Goal: Book appointment/travel/reservation

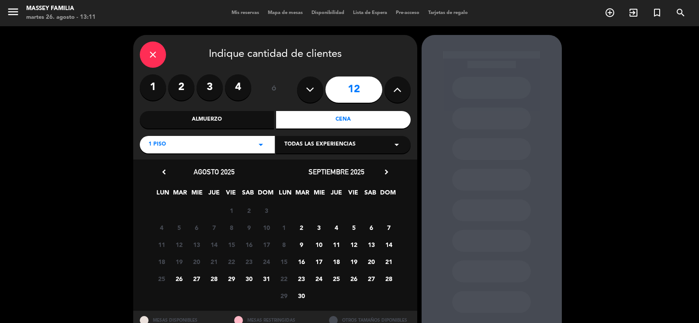
click at [352, 226] on span "5" at bounding box center [353, 227] width 14 height 14
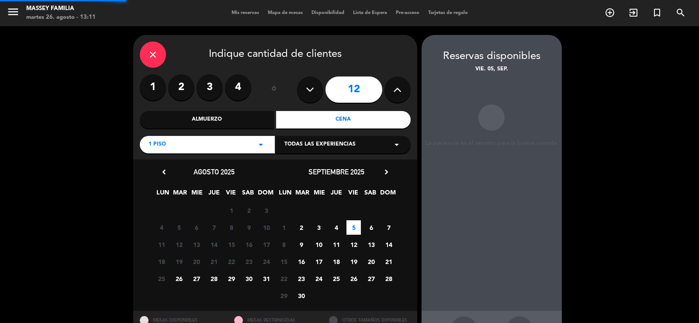
scroll to position [34, 0]
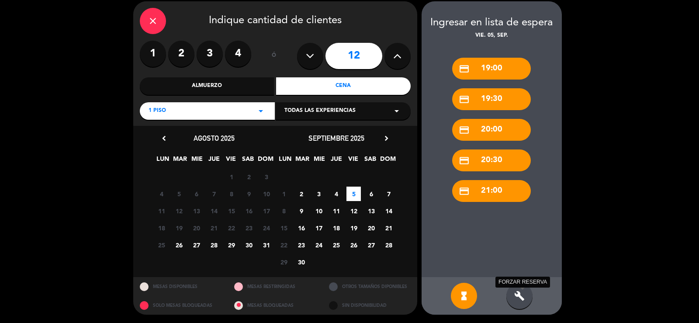
click at [519, 290] on icon "build" at bounding box center [519, 295] width 10 height 10
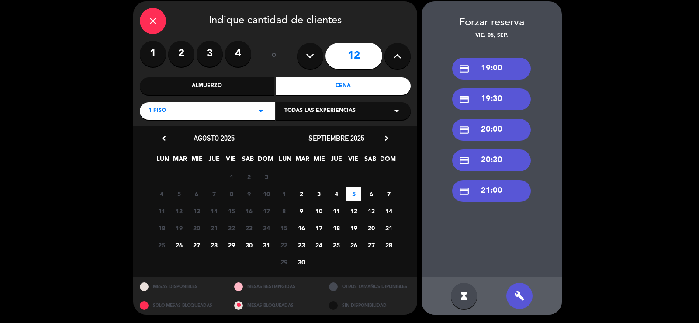
click at [494, 66] on div "credit_card 19:00" at bounding box center [491, 69] width 79 height 22
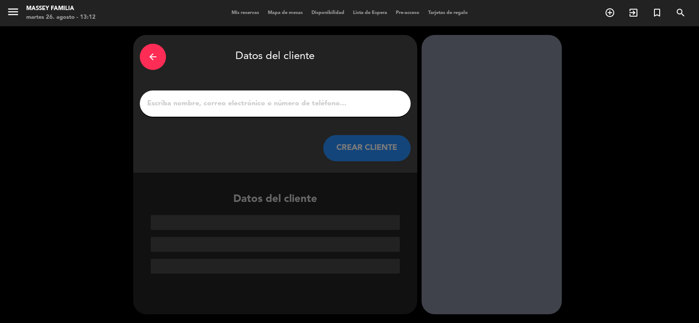
scroll to position [0, 0]
click at [358, 102] on input "1" at bounding box center [275, 103] width 258 height 12
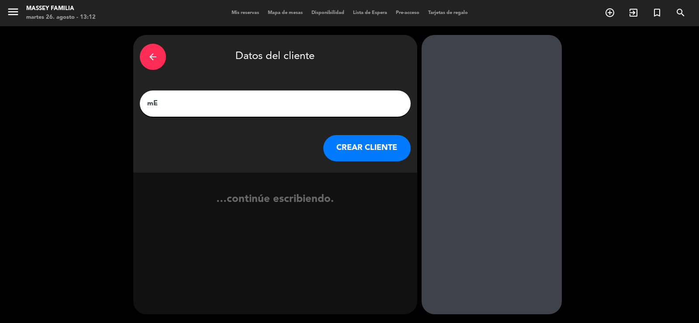
type input "m"
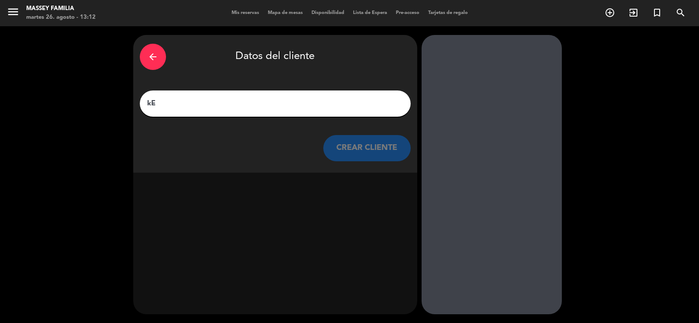
type input "k"
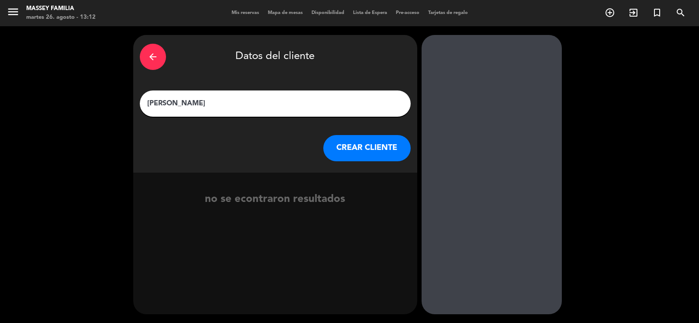
type input "[PERSON_NAME]"
click at [367, 151] on button "CREAR CLIENTE" at bounding box center [366, 148] width 87 height 26
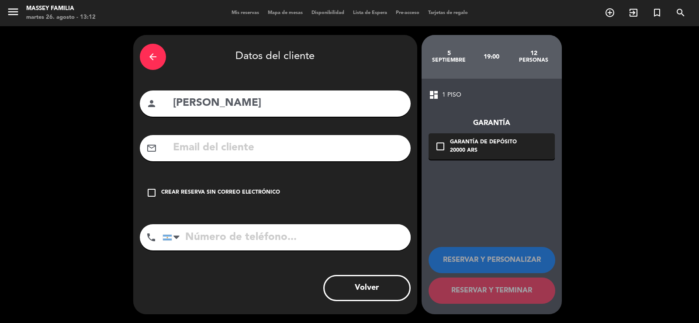
click at [164, 194] on div "Crear reserva sin correo electrónico" at bounding box center [220, 192] width 119 height 9
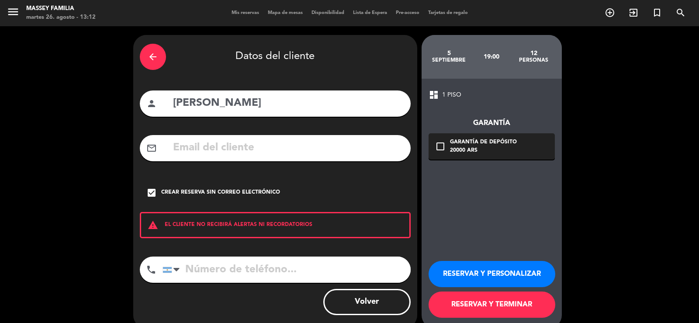
click at [506, 275] on button "RESERVAR Y PERSONALIZAR" at bounding box center [491, 274] width 127 height 26
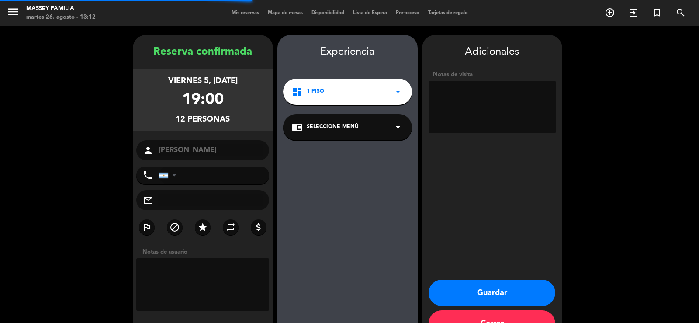
scroll to position [27, 0]
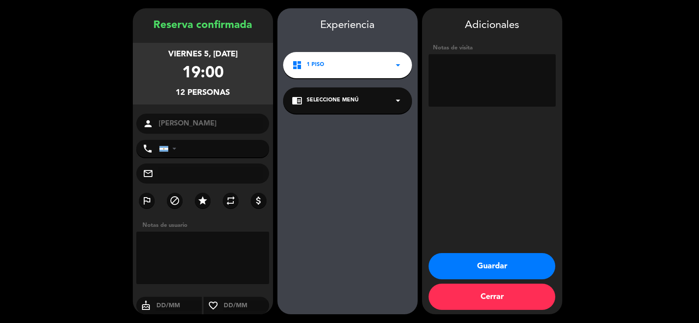
click at [499, 64] on textarea at bounding box center [491, 80] width 127 height 52
type textarea "E"
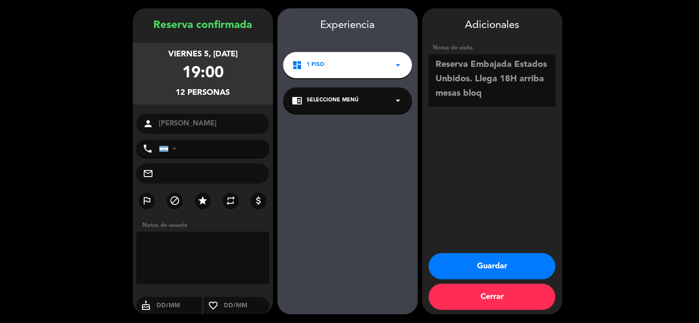
scroll to position [0, 0]
type textarea "Reserva Embajada Estados Unbidos. Llega 18H arriba mesas bloq"
click at [498, 263] on button "Guardar" at bounding box center [491, 266] width 127 height 26
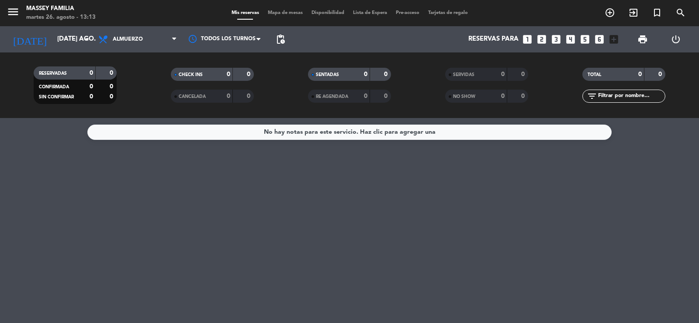
click at [290, 14] on span "Mapa de mesas" at bounding box center [285, 12] width 44 height 5
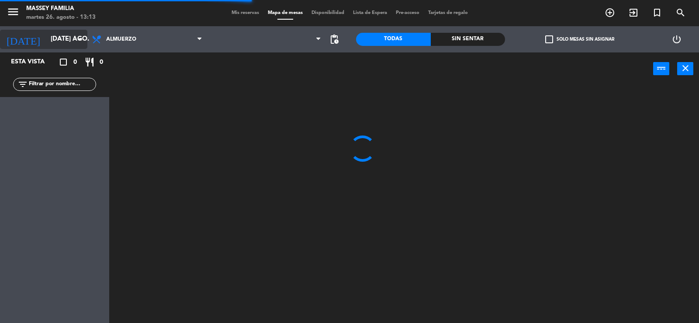
click at [67, 41] on input "[DATE] ago." at bounding box center [88, 39] width 84 height 17
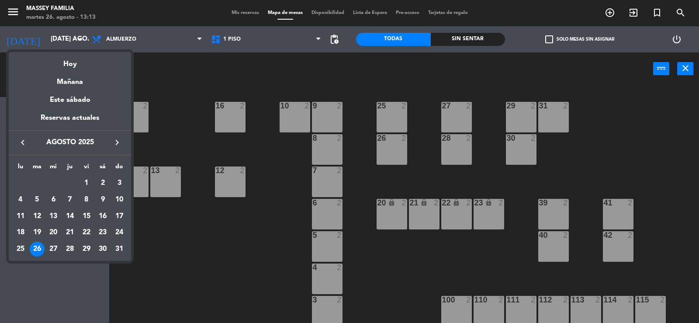
click at [114, 142] on icon "keyboard_arrow_right" at bounding box center [117, 142] width 10 height 10
click at [88, 195] on div "5" at bounding box center [86, 199] width 15 height 15
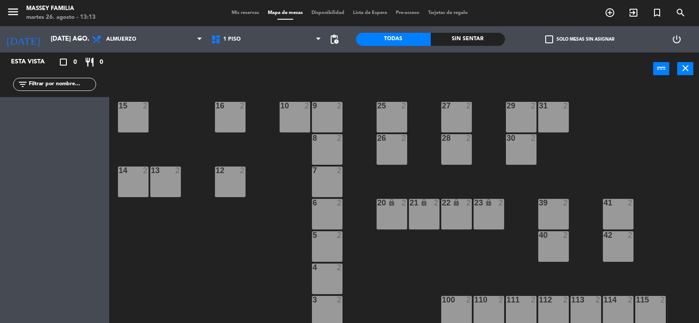
type input "vie. [DATE]"
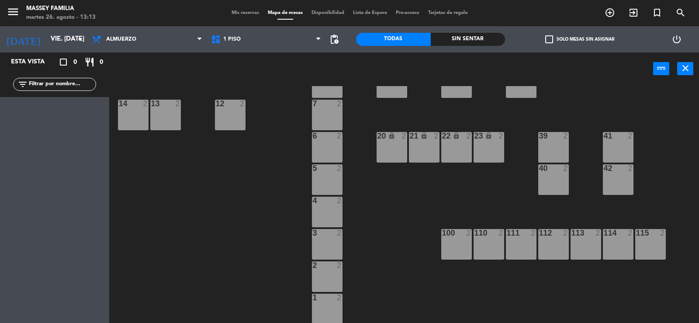
scroll to position [67, 0]
click at [113, 41] on span "Almuerzo" at bounding box center [121, 39] width 30 height 6
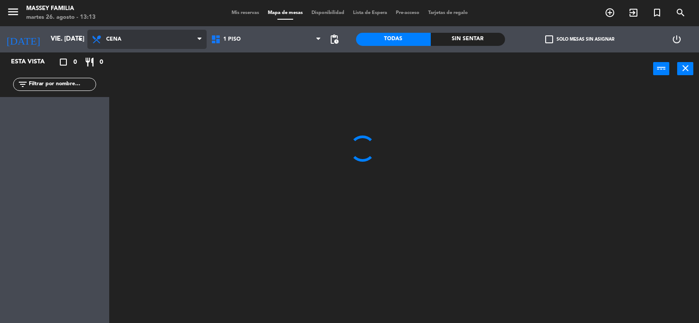
scroll to position [0, 0]
click at [129, 79] on ng-component "menu [PERSON_NAME] FAMILIA martes 26. agosto - 13:13 Mis reservas Mapa de mesas…" at bounding box center [349, 162] width 699 height 324
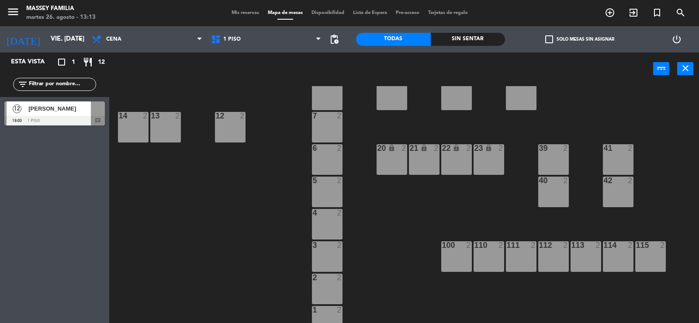
scroll to position [67, 0]
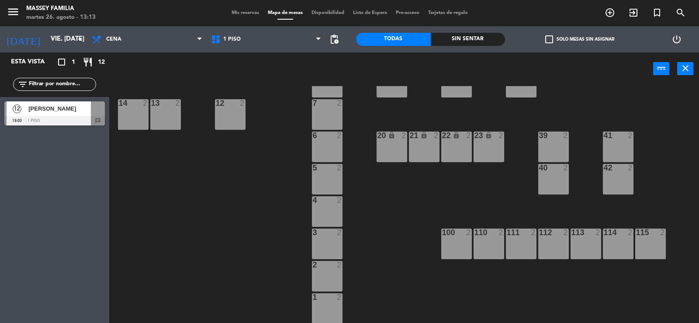
click at [328, 304] on div "1 2" at bounding box center [327, 308] width 31 height 31
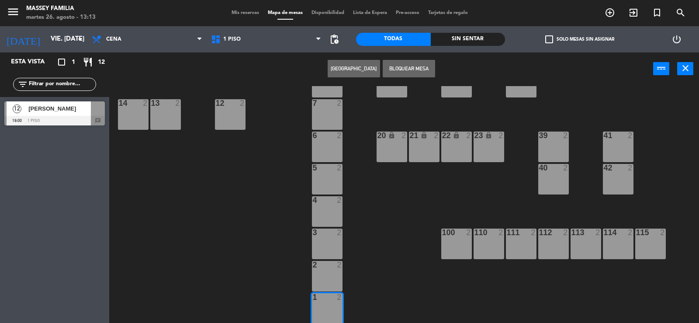
click at [326, 275] on div "2 2" at bounding box center [327, 276] width 31 height 31
click at [330, 247] on div "3 2" at bounding box center [327, 243] width 31 height 31
click at [336, 211] on div "4 2" at bounding box center [327, 211] width 31 height 31
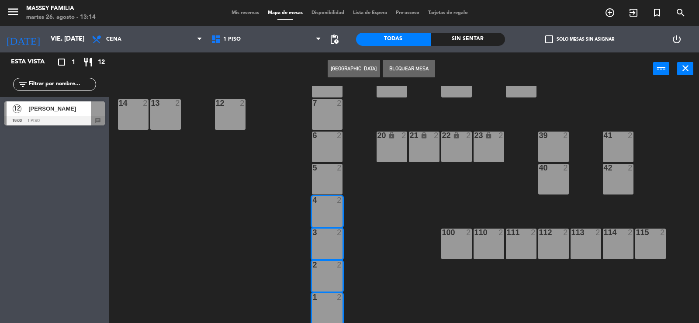
click at [336, 183] on div "5 2" at bounding box center [327, 179] width 31 height 31
click at [331, 154] on div "6 2" at bounding box center [327, 146] width 31 height 31
click at [413, 71] on button "Bloquear Mesa" at bounding box center [408, 68] width 52 height 17
